Goal: Transaction & Acquisition: Purchase product/service

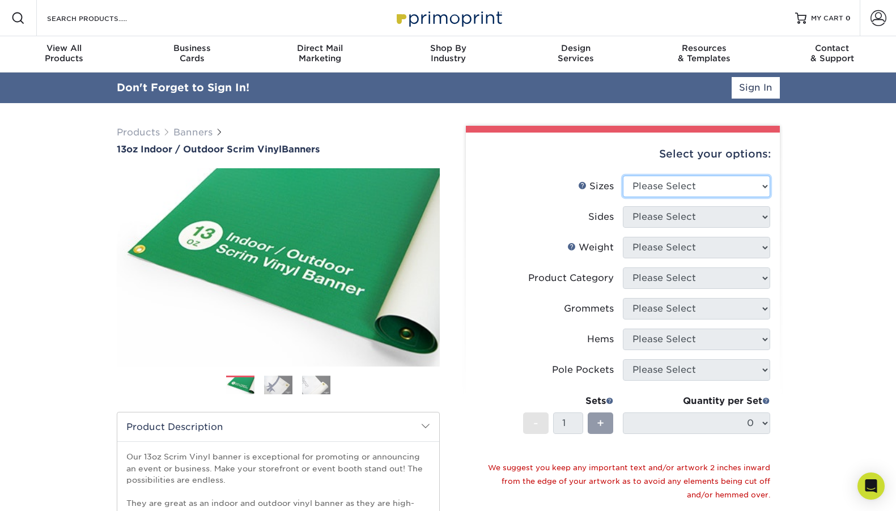
click at [702, 187] on select "Please Select 24" x 36" 24" x 48" 36" x 48" 36" x 60" 36" x 72" 36" x 96" 36" x…" at bounding box center [696, 187] width 147 height 22
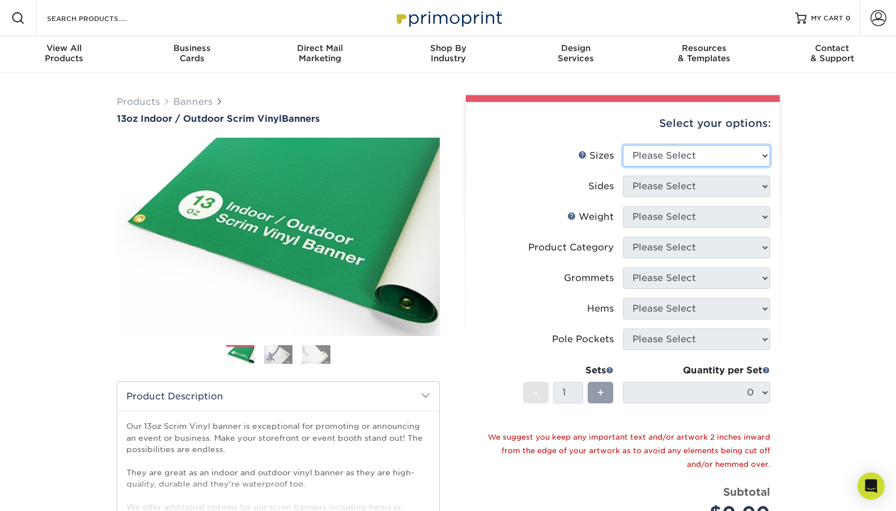
select select "36.00x120.00"
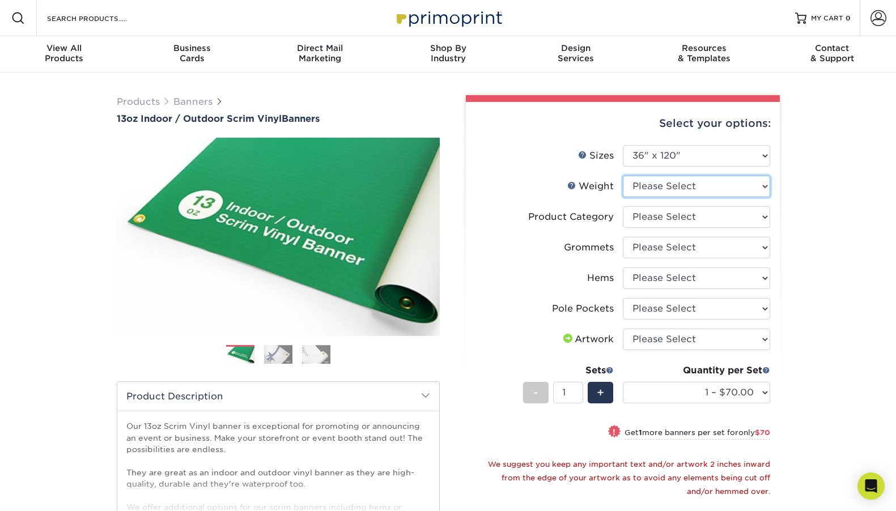
click at [656, 194] on select "Please Select 13OZ" at bounding box center [696, 187] width 147 height 22
select select "13OZ"
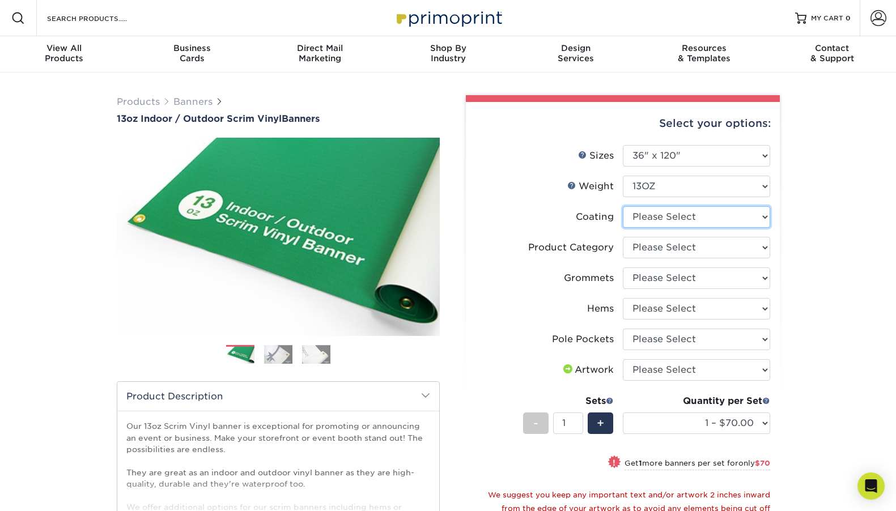
click at [672, 220] on select at bounding box center [696, 217] width 147 height 22
select select "3e7618de-abca-4bda-9f97-8b9129e913d8"
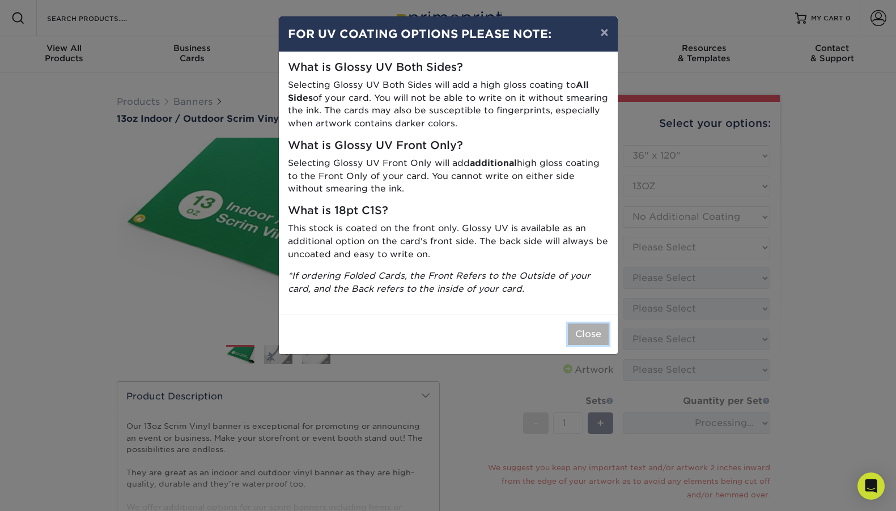
click at [581, 331] on button "Close" at bounding box center [588, 335] width 41 height 22
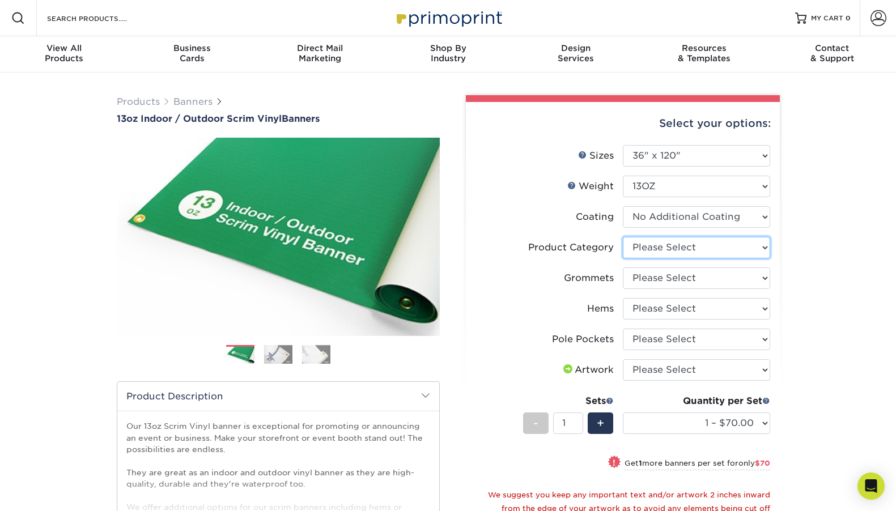
click at [670, 253] on select "Please Select 13oz Scrim Vinyl Banner - Matte" at bounding box center [696, 248] width 147 height 22
click at [671, 279] on select "Please Select No Grommets Yes, Grommet All 4 Corners Yes, Grommets Every 1 ft. …" at bounding box center [696, 278] width 147 height 22
click at [707, 301] on select "Please Select No Hems/Pole Pockets Yes, Hems Top and Bottom Only Yes, Hems All …" at bounding box center [696, 309] width 147 height 22
click at [699, 302] on select "Please Select No Hems/Pole Pockets Yes, Hems Top and Bottom Only Yes, Hems All …" at bounding box center [696, 309] width 147 height 22
click at [709, 338] on select "Please Select No Pole Pockets 2 in. Left and Right 2 in. Top and Bottom 4 in. L…" at bounding box center [696, 340] width 147 height 22
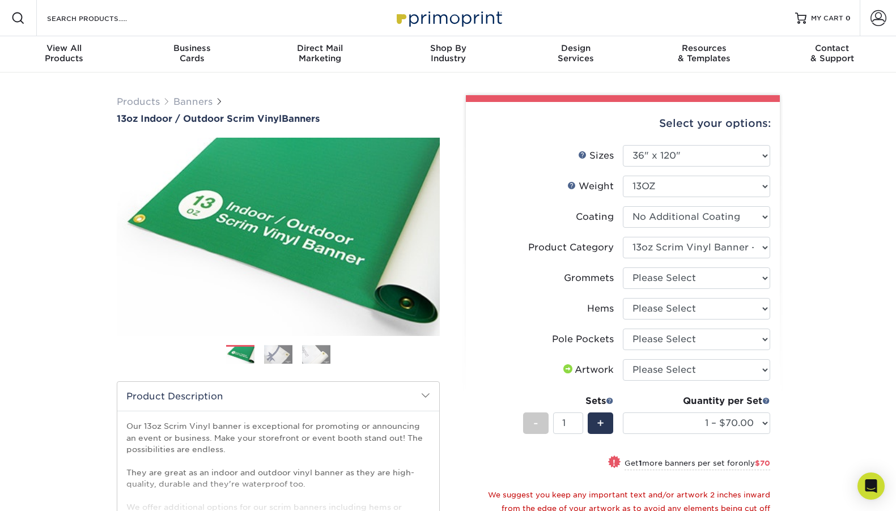
click at [814, 241] on div "Products Banners 13oz Indoor / Outdoor Scrim Vinyl Banners Previous Next" at bounding box center [448, 413] width 896 height 681
click at [678, 247] on select "Please Select 13oz Scrim Vinyl Banner - Matte" at bounding box center [696, 248] width 147 height 22
select select "-1"
click at [661, 222] on select at bounding box center [696, 217] width 147 height 22
select select "-1"
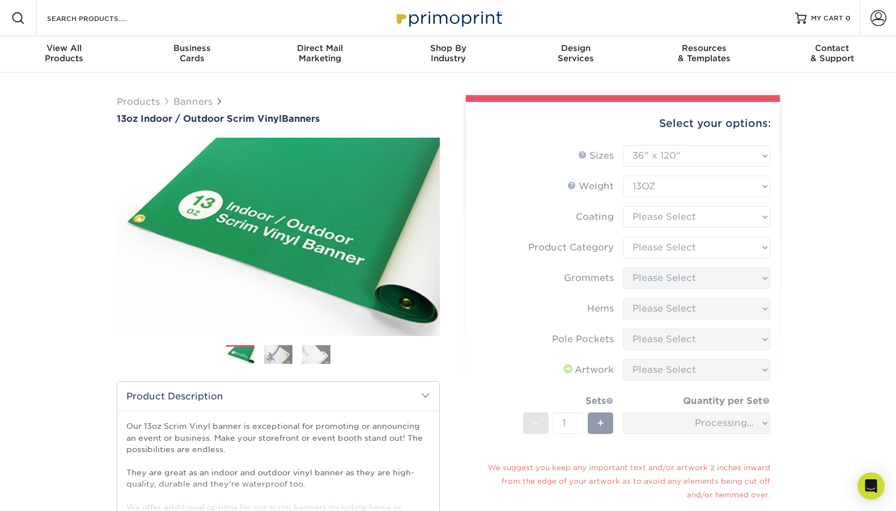
click at [652, 183] on form "Sizes Help Sizes Please Select 24" x 36" 24" x 48" 36" x 48" 36" x 60" 36" x 72…" at bounding box center [623, 363] width 296 height 436
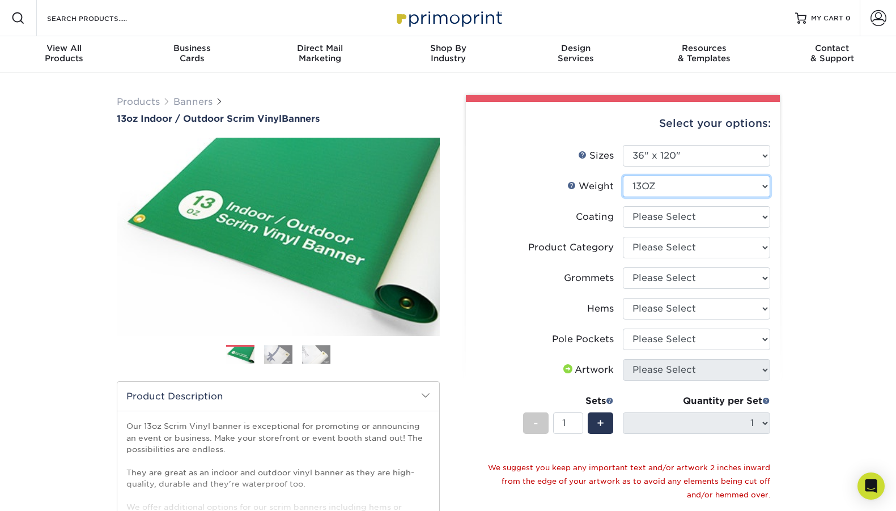
click at [653, 193] on select "Please Select 13OZ" at bounding box center [696, 187] width 147 height 22
select select "-1"
select select
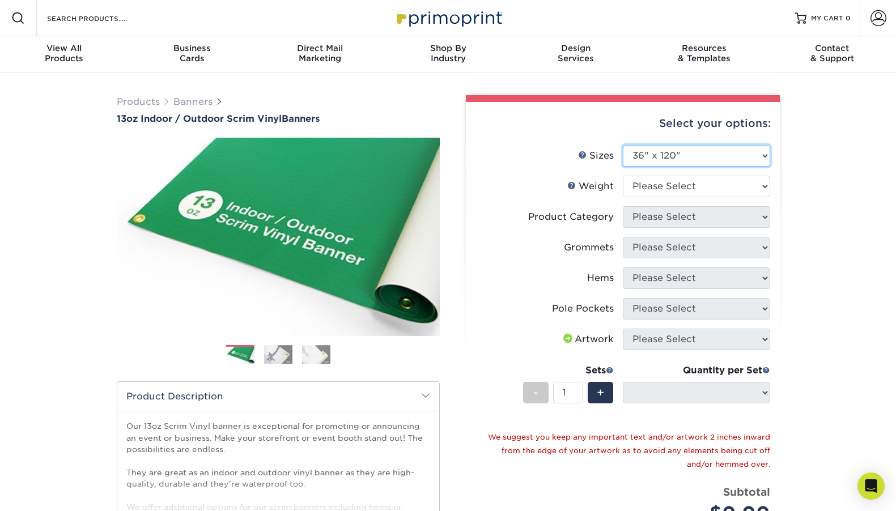
click at [668, 155] on select "Please Select 24" x 36" 24" x 48" 36" x 48" 36" x 60" 36" x 72" 36" x 96" 36" x…" at bounding box center [696, 156] width 147 height 22
select select "-1"
select select
